Goal: Information Seeking & Learning: Find specific fact

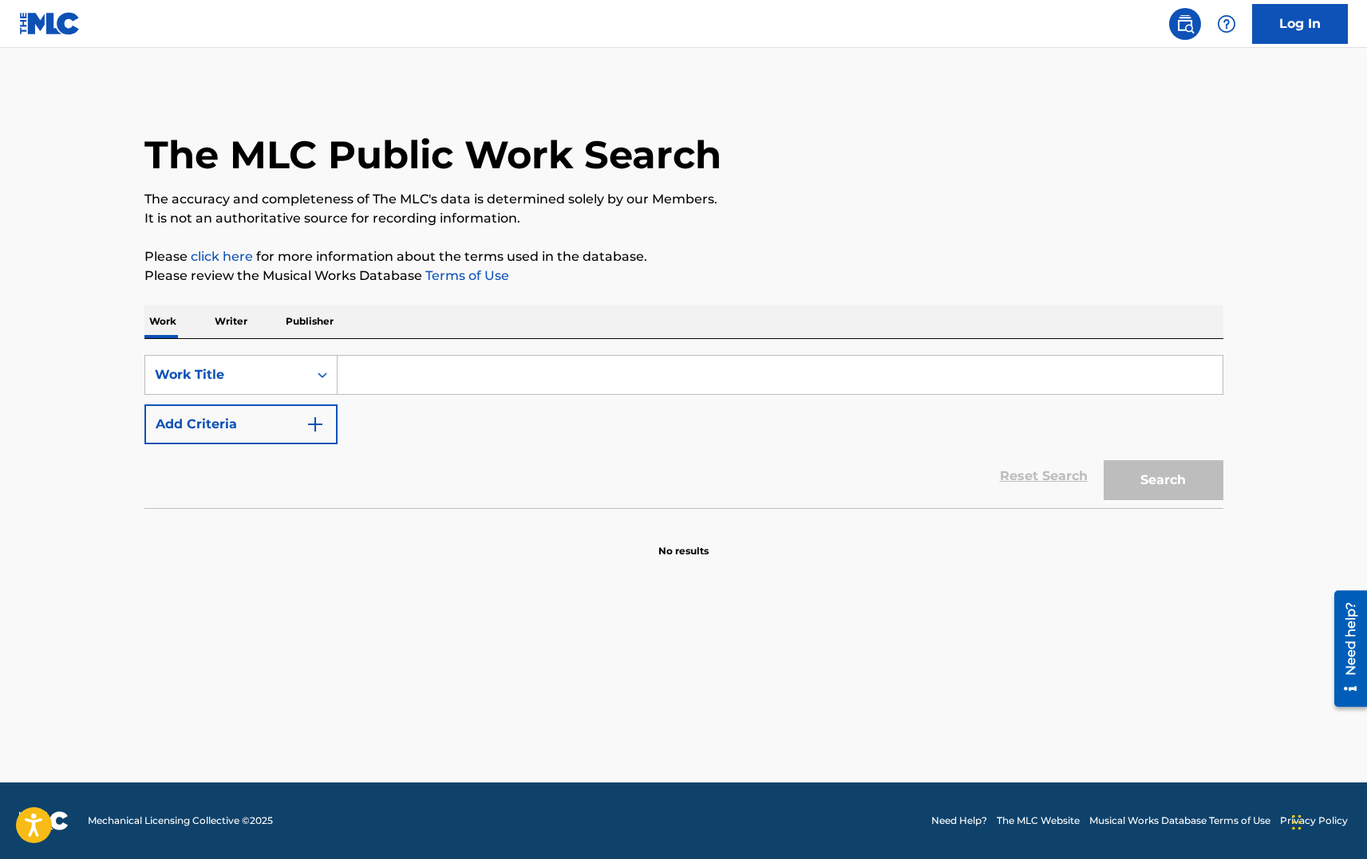
click at [409, 369] on input "Search Form" at bounding box center [780, 375] width 885 height 38
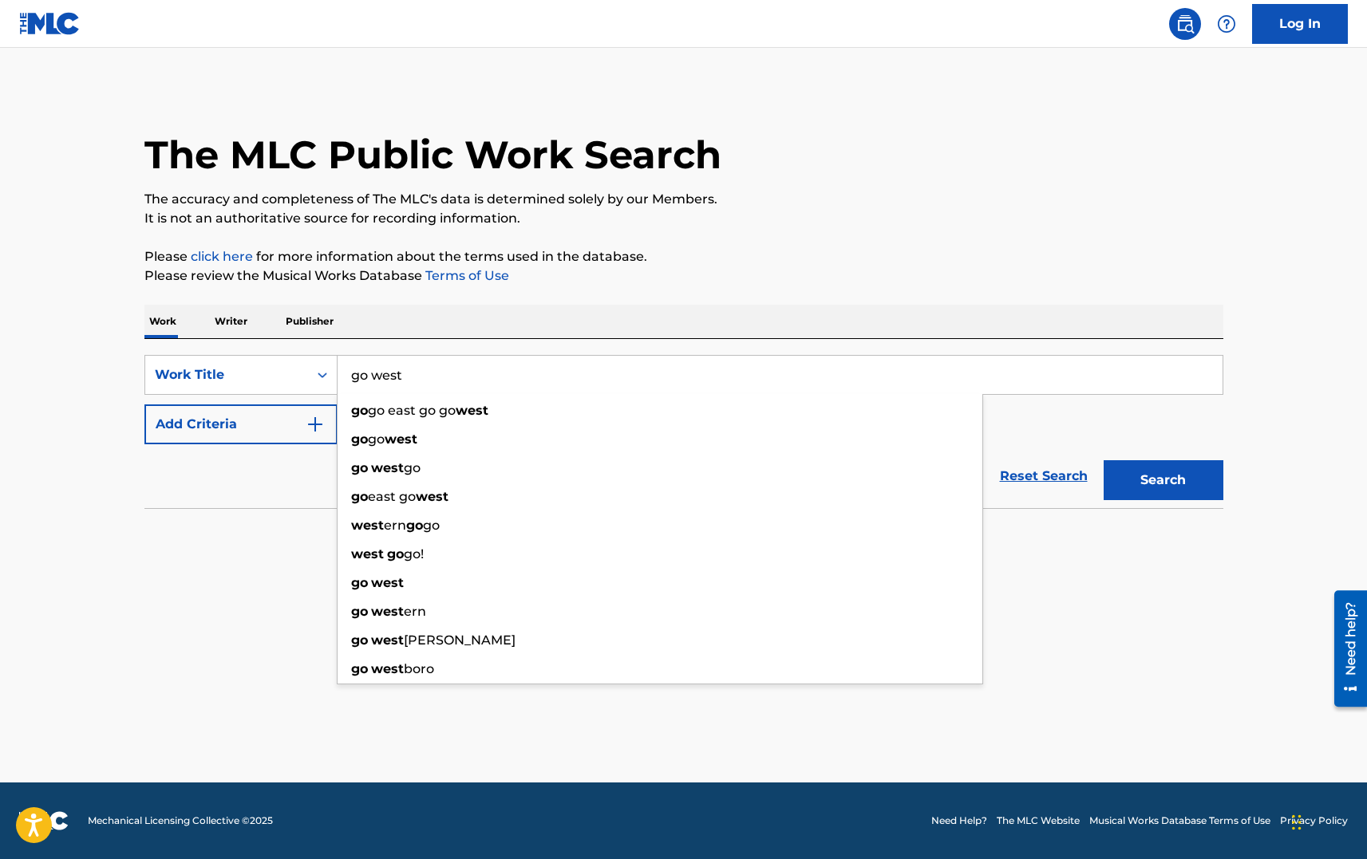
type input "go west"
click at [202, 409] on button "Add Criteria" at bounding box center [240, 425] width 193 height 40
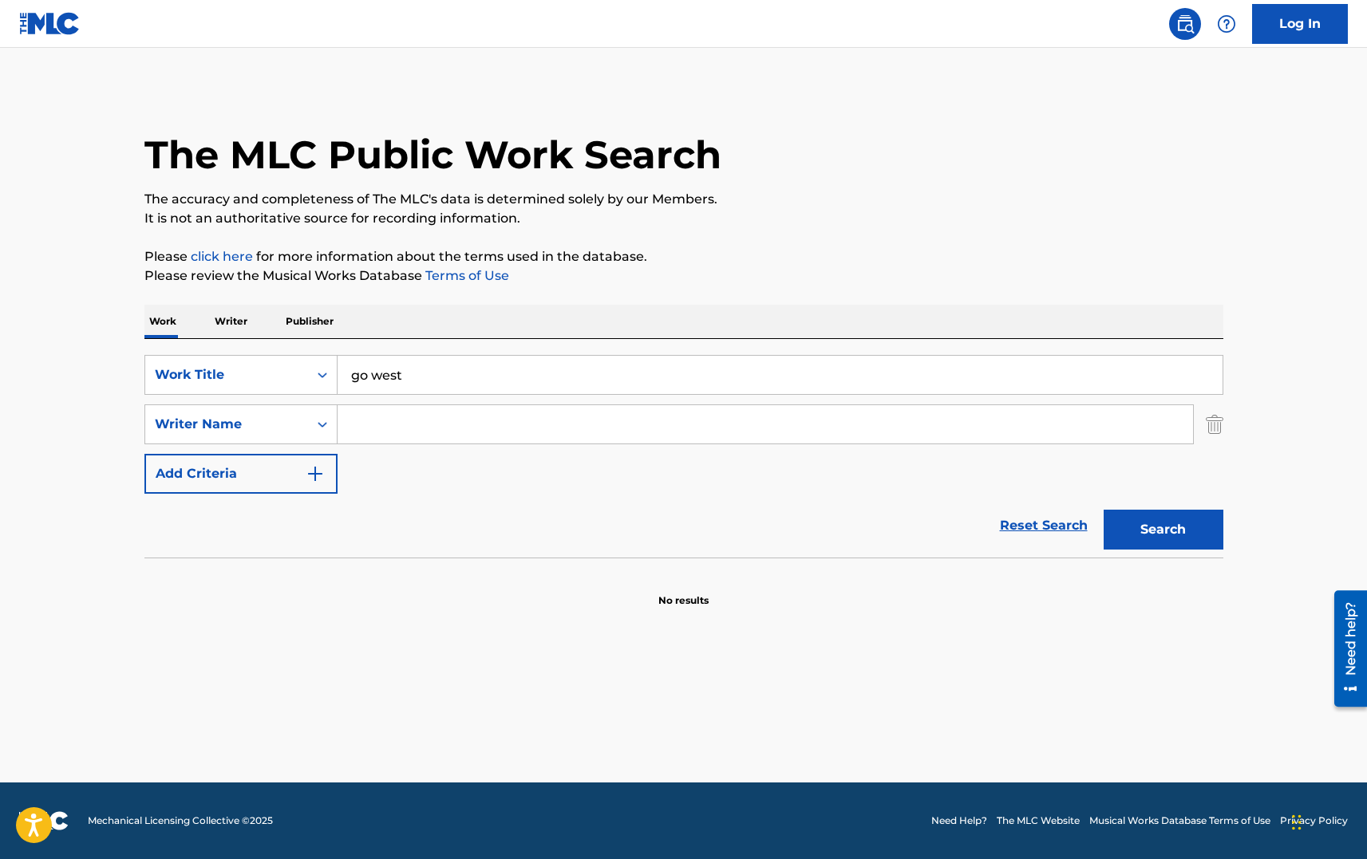
click at [420, 415] on input "Search Form" at bounding box center [765, 424] width 855 height 38
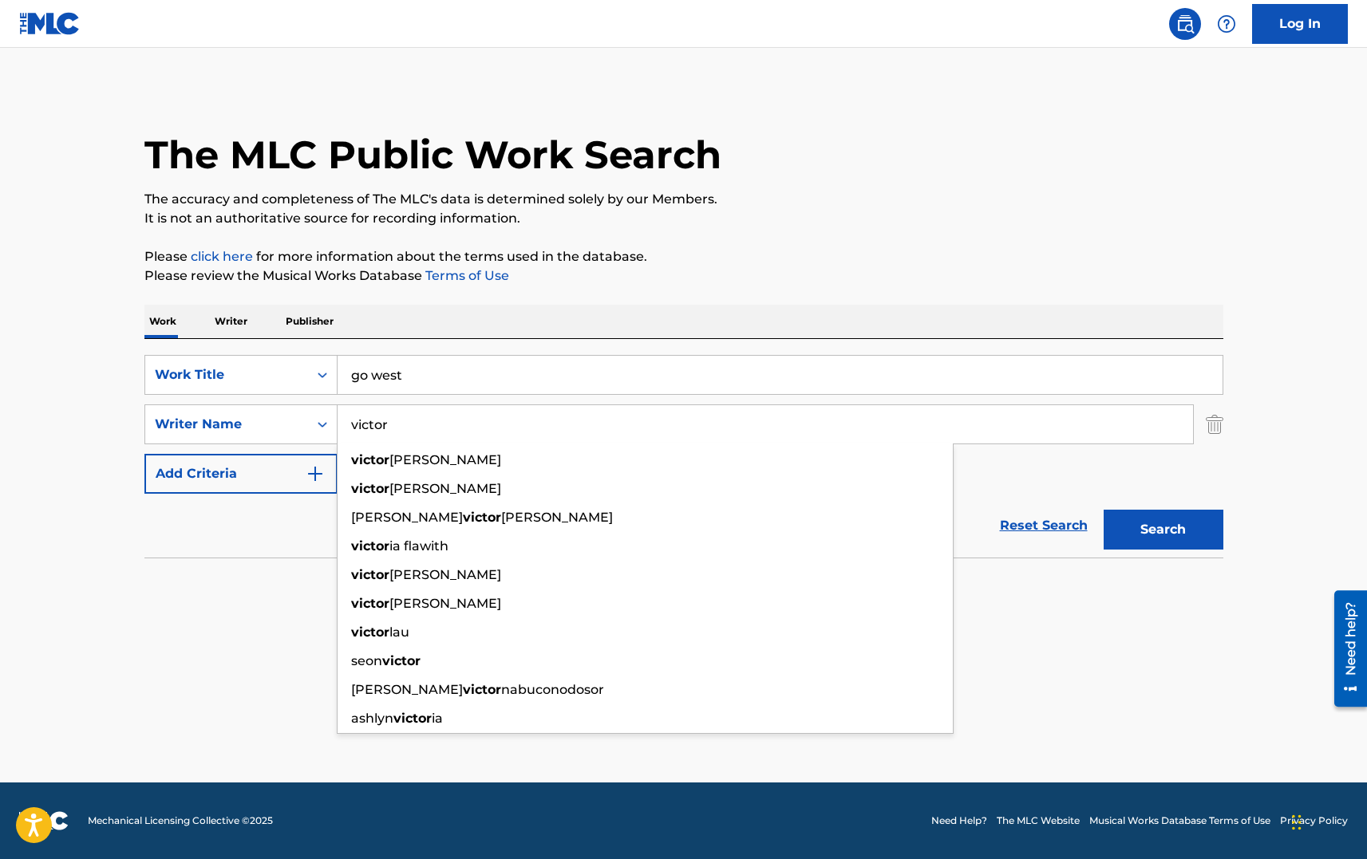
type input "victor"
click at [1104, 510] on button "Search" at bounding box center [1164, 530] width 120 height 40
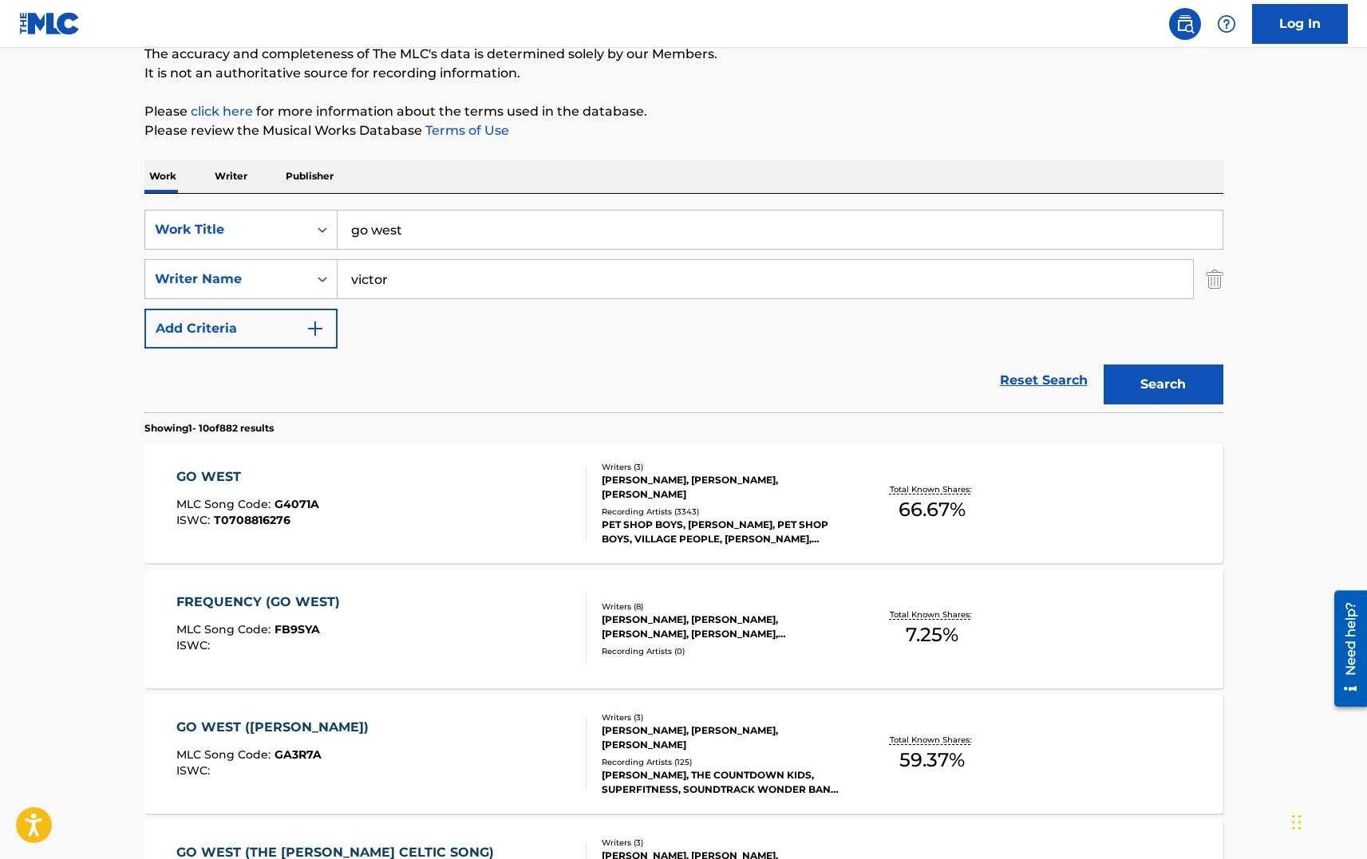
scroll to position [239, 0]
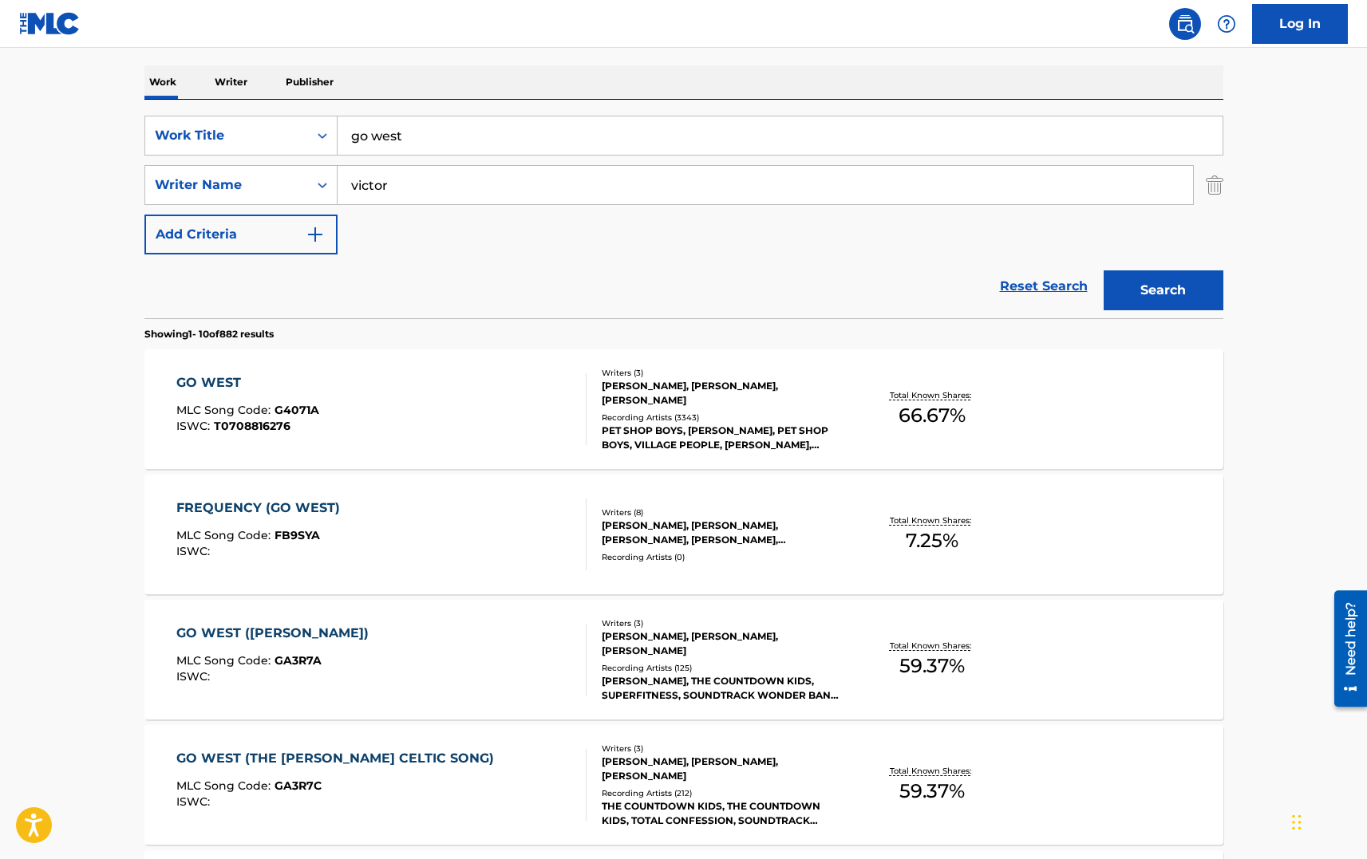
click at [865, 428] on div "Total Known Shares: 66.67 %" at bounding box center [933, 409] width 180 height 49
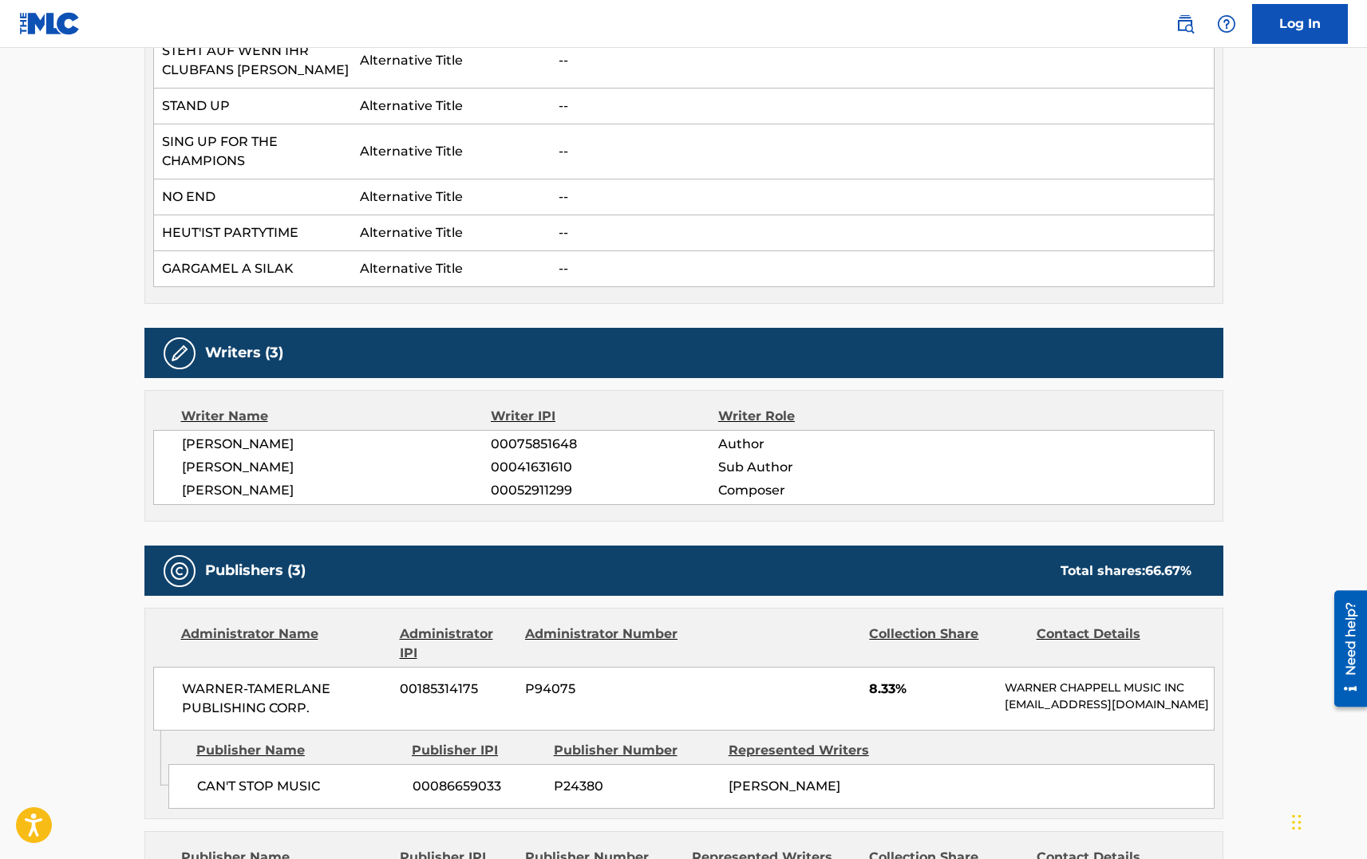
scroll to position [319, 0]
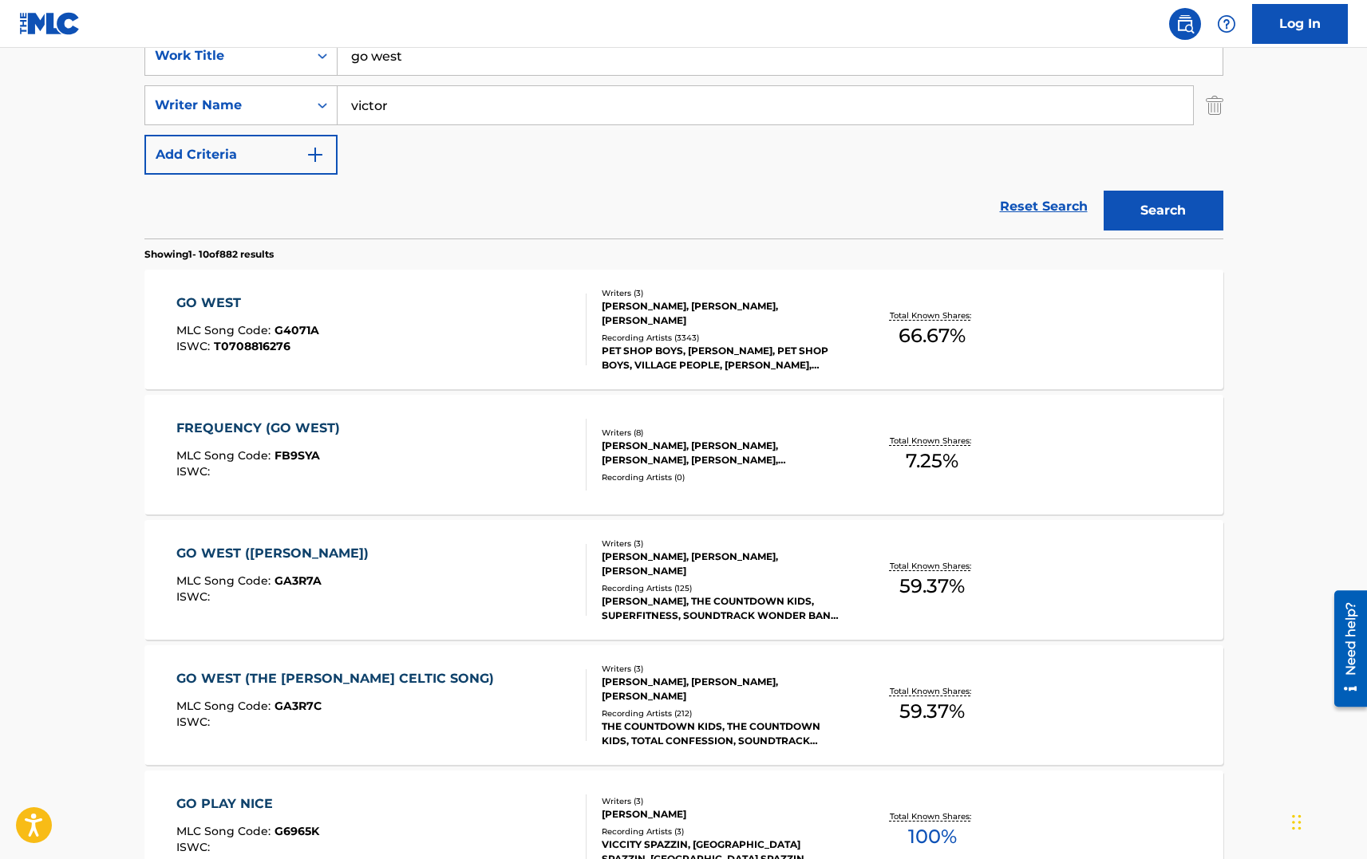
scroll to position [239, 0]
